Goal: Task Accomplishment & Management: Complete application form

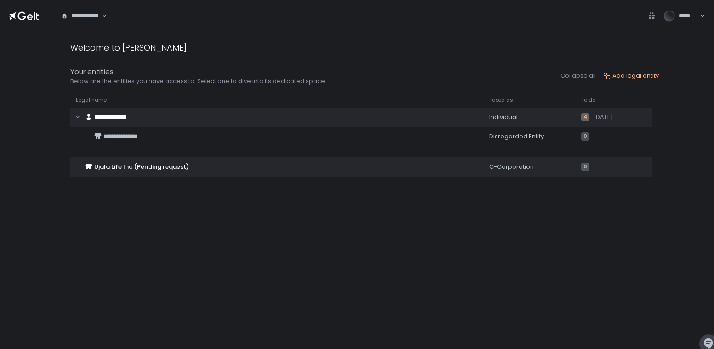
click at [493, 220] on div "**********" at bounding box center [364, 198] width 588 height 284
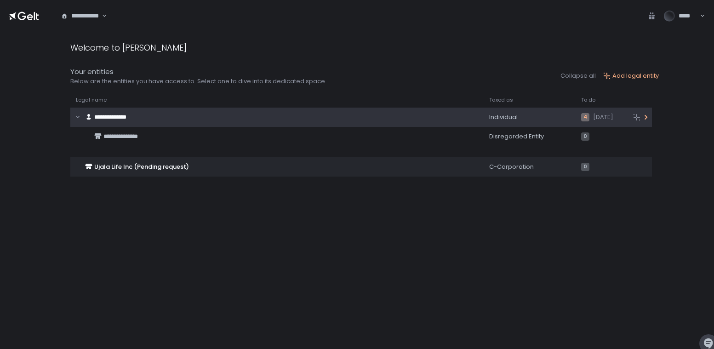
click at [581, 117] on span "4" at bounding box center [585, 117] width 8 height 8
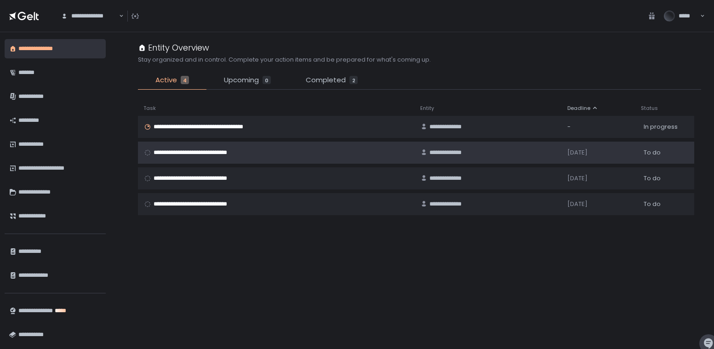
click at [507, 150] on div "**********" at bounding box center [488, 152] width 136 height 8
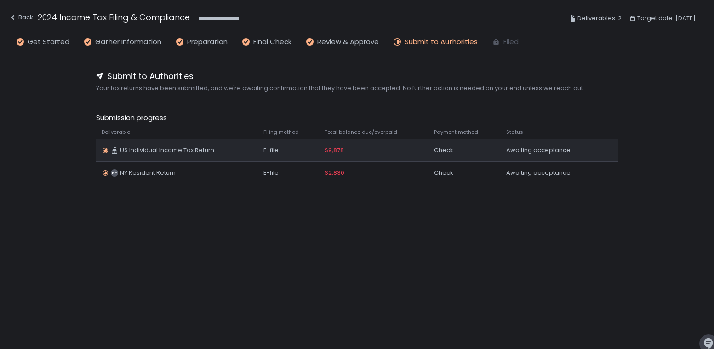
click at [413, 149] on div "$9,878" at bounding box center [373, 150] width 98 height 8
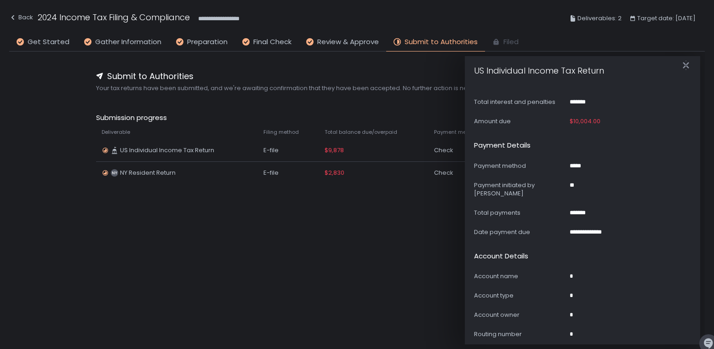
scroll to position [522, 0]
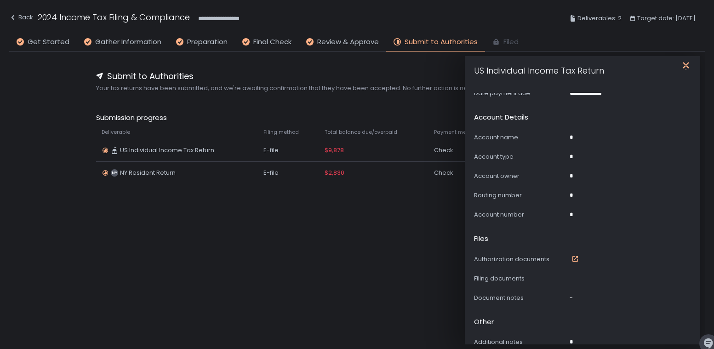
click at [687, 64] on icon "button" at bounding box center [685, 64] width 6 height 11
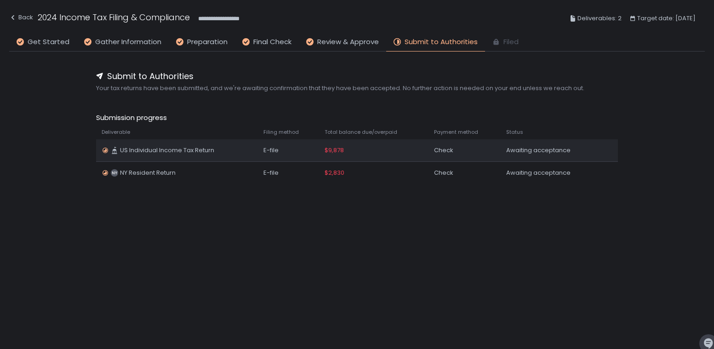
click at [553, 152] on div "Awaiting acceptance" at bounding box center [550, 150] width 88 height 8
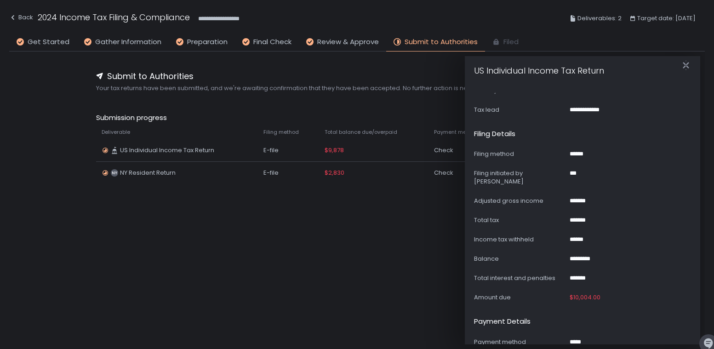
scroll to position [250, 0]
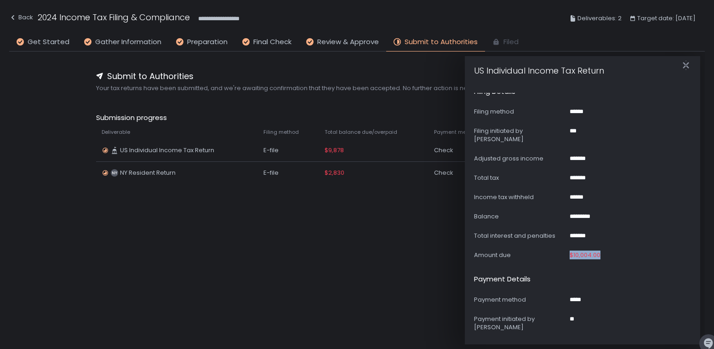
drag, startPoint x: 608, startPoint y: 244, endPoint x: 561, endPoint y: 246, distance: 46.5
click at [561, 251] on div "Amount due $10,004.00" at bounding box center [582, 255] width 217 height 8
copy div "$10,004.00"
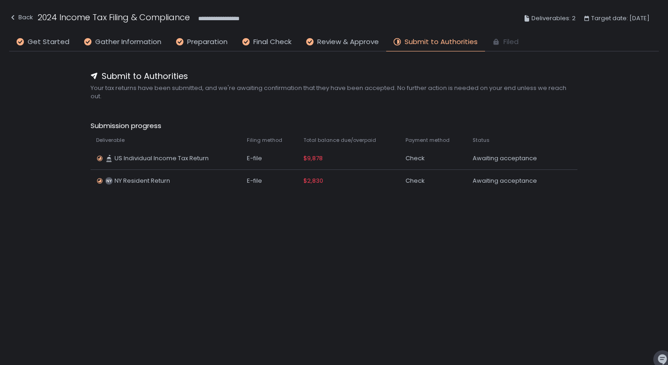
click at [295, 213] on div "Submit to Authorities Your tax returns have been submitted, and we're awaiting …" at bounding box center [333, 194] width 649 height 287
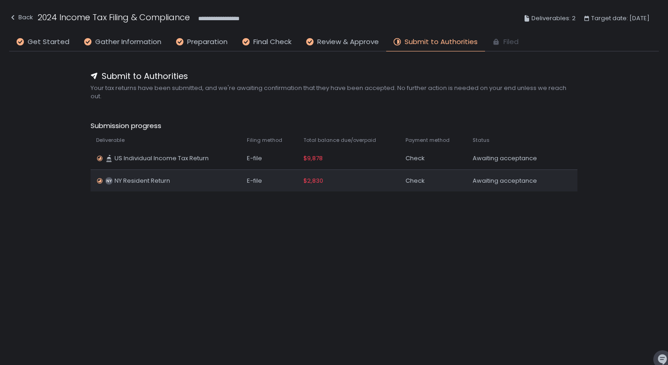
click at [355, 177] on div "$2,830" at bounding box center [348, 181] width 91 height 8
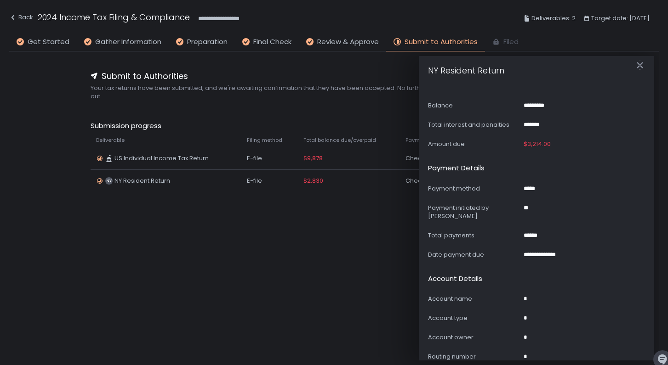
scroll to position [361, 0]
drag, startPoint x: 553, startPoint y: 134, endPoint x: 526, endPoint y: 134, distance: 26.7
click at [526, 140] on div "Amount due $3,214.00" at bounding box center [536, 144] width 217 height 8
click at [556, 141] on icon "button" at bounding box center [557, 143] width 4 height 5
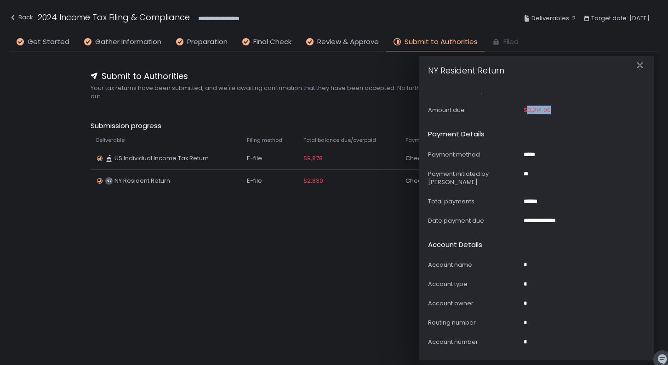
scroll to position [506, 0]
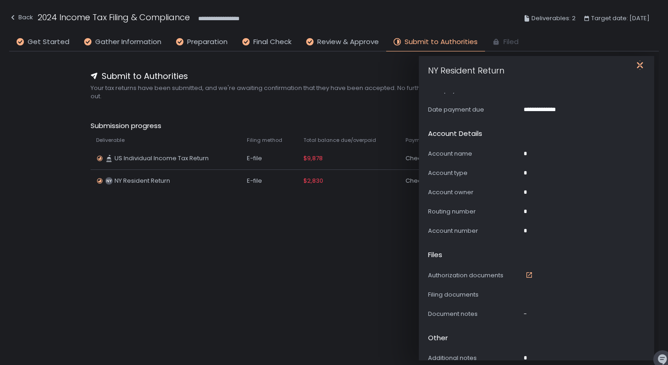
click at [642, 65] on icon "button" at bounding box center [639, 65] width 9 height 9
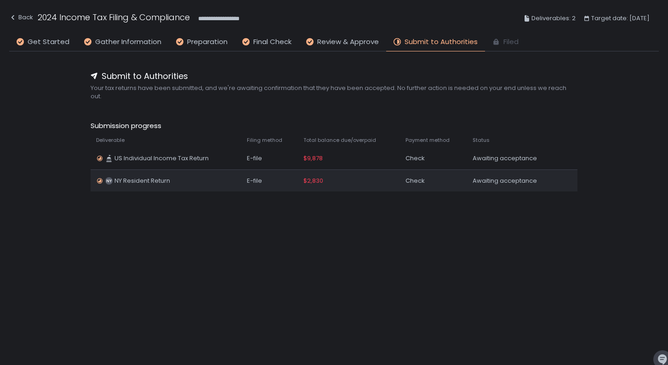
click at [490, 182] on div "Awaiting acceptance" at bounding box center [512, 181] width 81 height 8
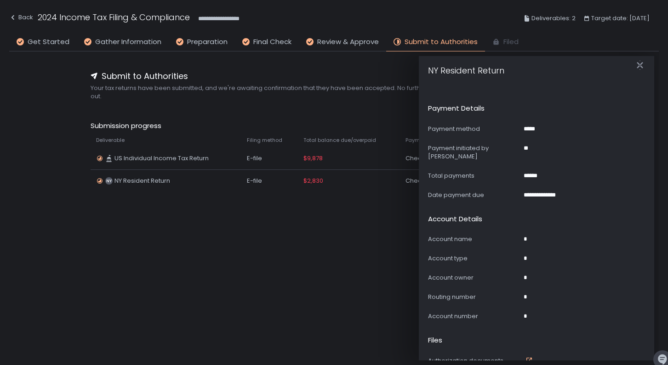
scroll to position [334, 0]
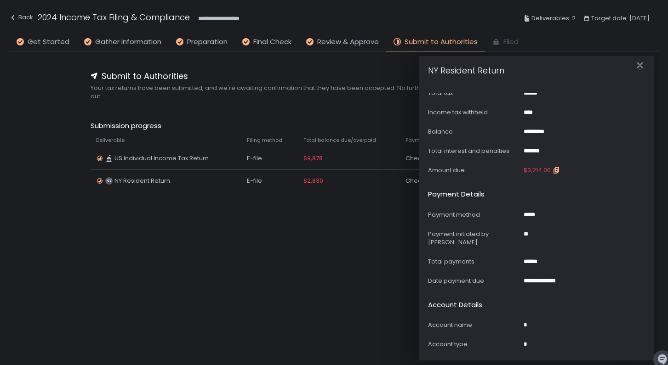
click at [555, 167] on icon "button" at bounding box center [557, 169] width 4 height 5
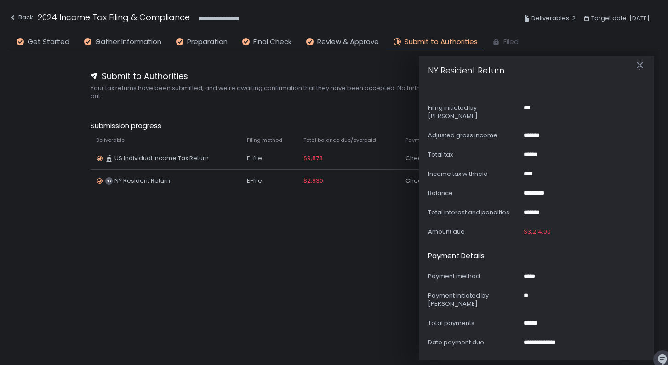
scroll to position [272, 0]
click at [550, 132] on icon "button" at bounding box center [549, 135] width 7 height 7
click at [555, 229] on icon "button" at bounding box center [555, 232] width 7 height 7
